Goal: Task Accomplishment & Management: Use online tool/utility

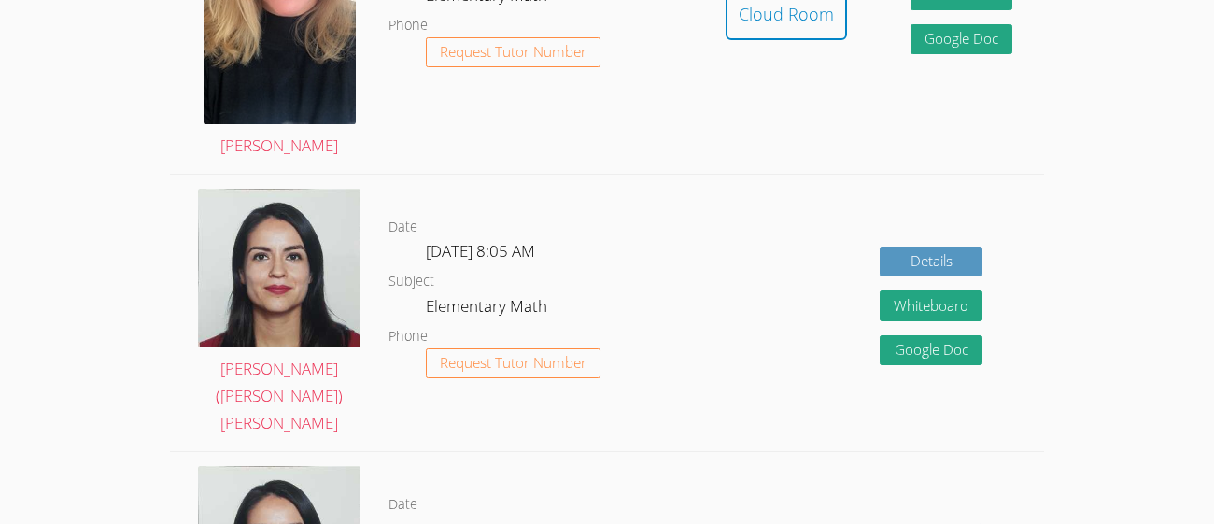
scroll to position [765, 0]
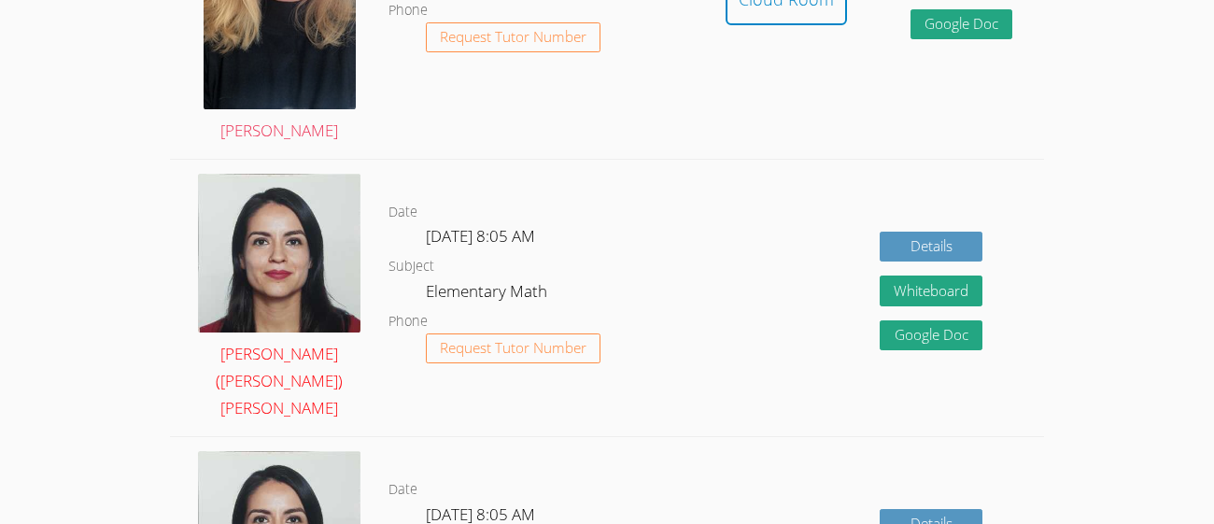
click at [245, 271] on img at bounding box center [279, 254] width 162 height 160
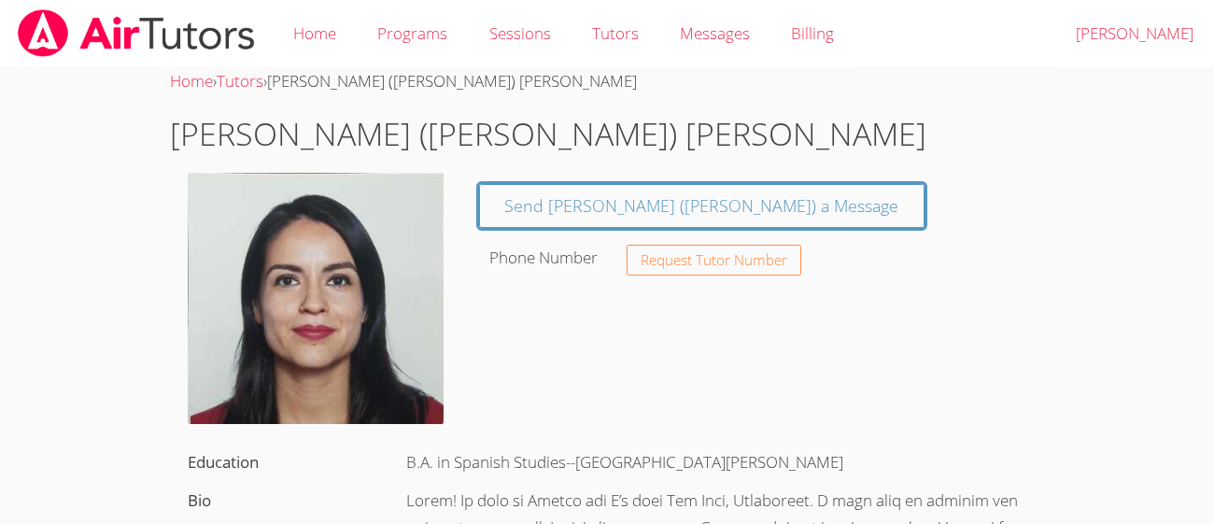
click at [303, 199] on img at bounding box center [316, 298] width 257 height 251
click at [302, 35] on link "Home" at bounding box center [315, 34] width 84 height 68
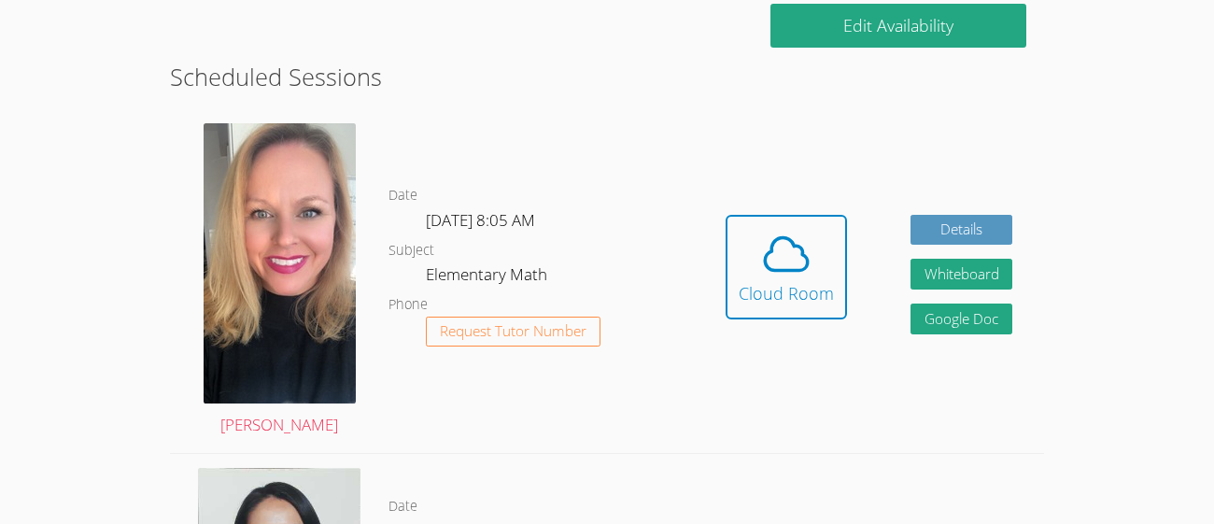
scroll to position [404, 0]
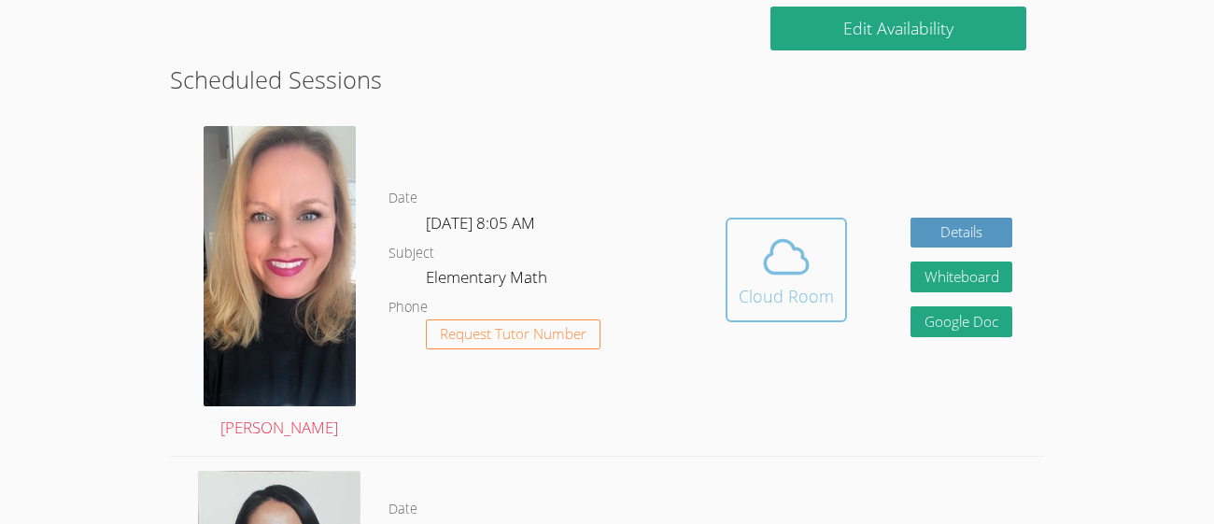
click at [765, 264] on icon at bounding box center [786, 257] width 43 height 33
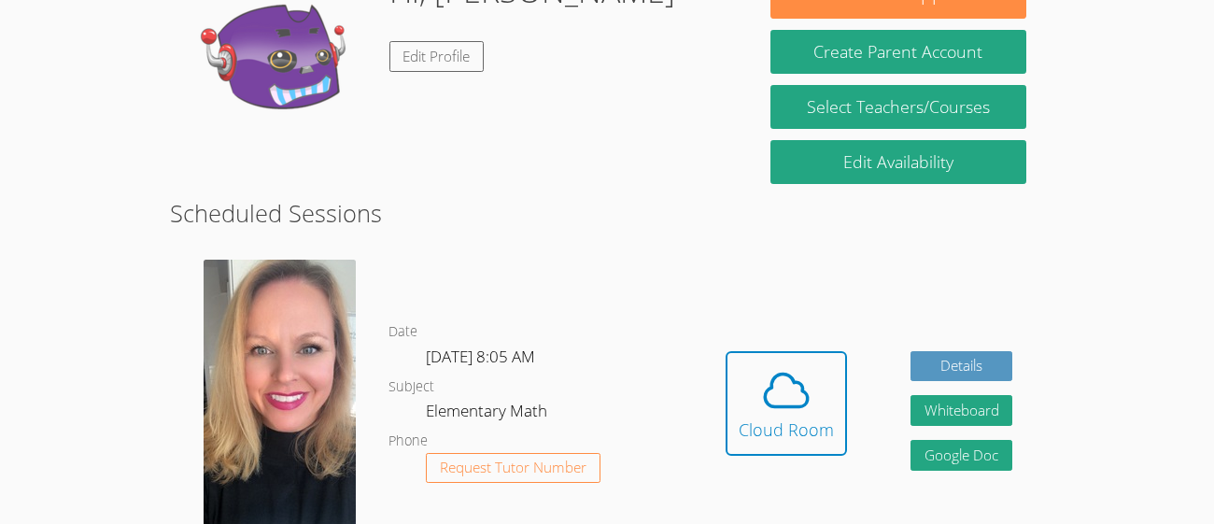
scroll to position [270, 0]
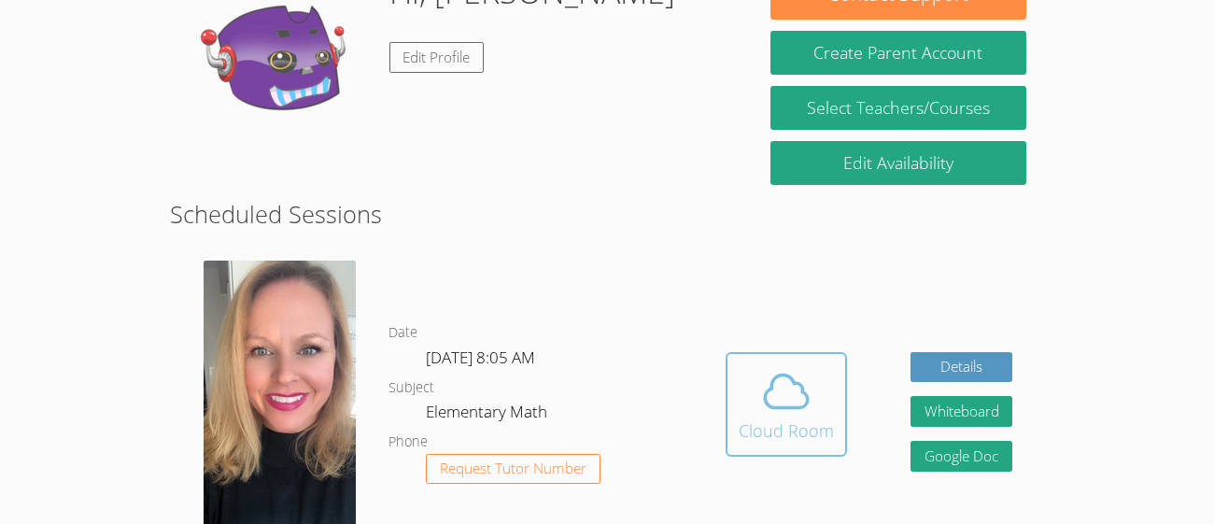
click at [817, 382] on span at bounding box center [785, 391] width 95 height 52
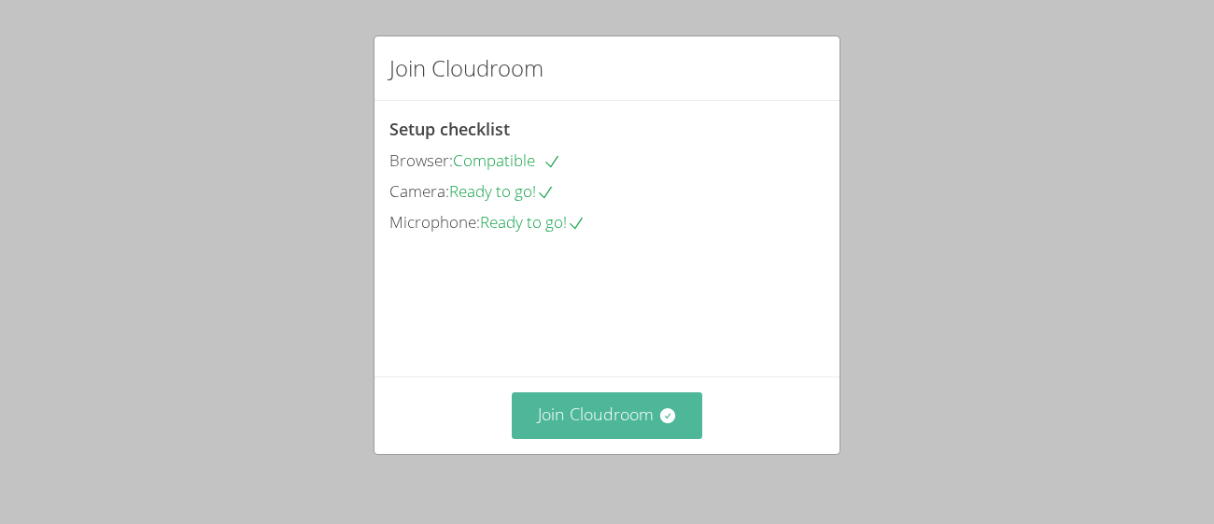
click at [623, 417] on button "Join Cloudroom" at bounding box center [607, 415] width 191 height 46
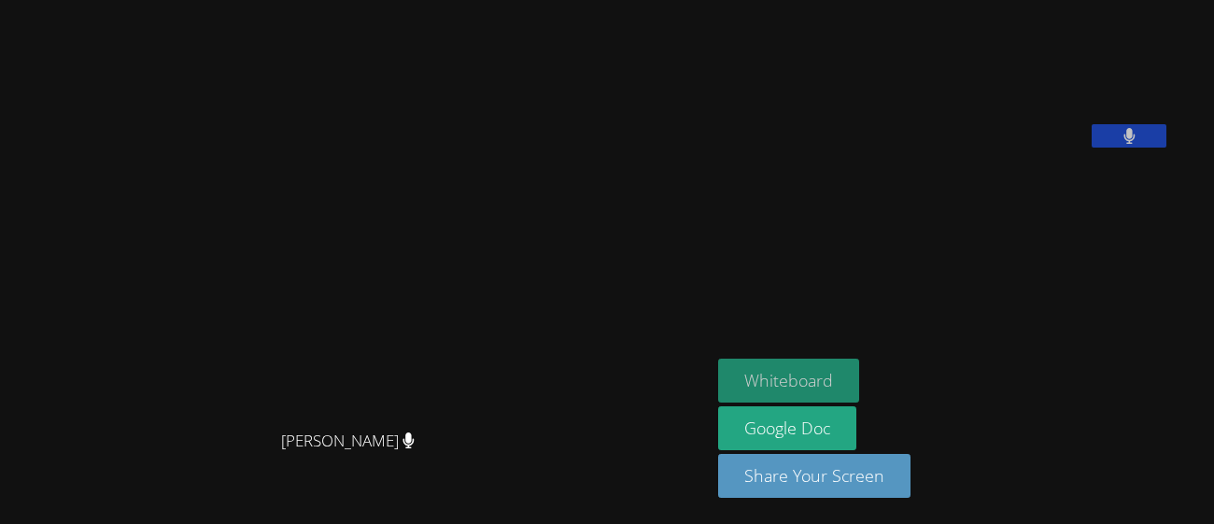
click at [817, 377] on button "Whiteboard" at bounding box center [788, 380] width 141 height 44
